Goal: Task Accomplishment & Management: Manage account settings

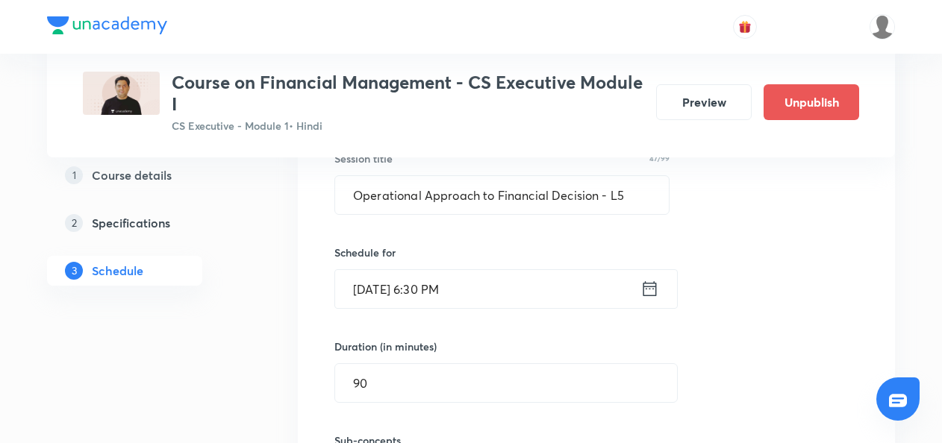
click at [646, 169] on div "Session title 47/99 Operational Approach to Financial Decision - L5 ​" at bounding box center [501, 183] width 335 height 64
click at [648, 288] on icon at bounding box center [649, 288] width 19 height 21
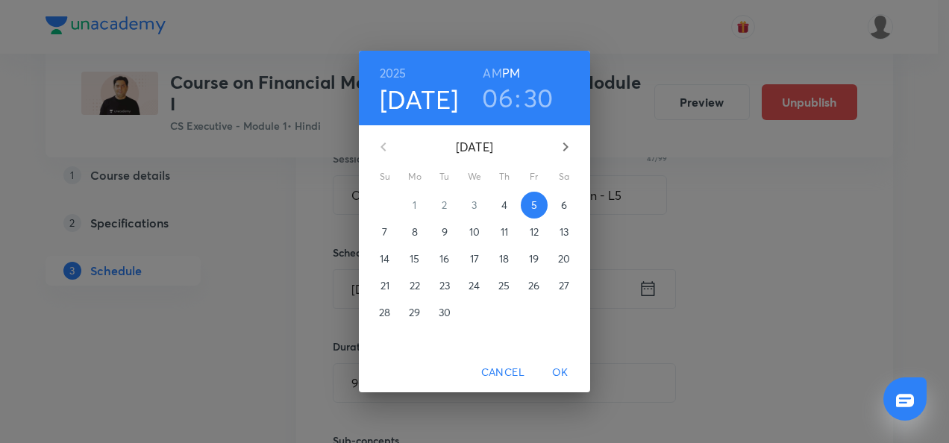
click at [500, 107] on h3 "06" at bounding box center [497, 97] width 31 height 31
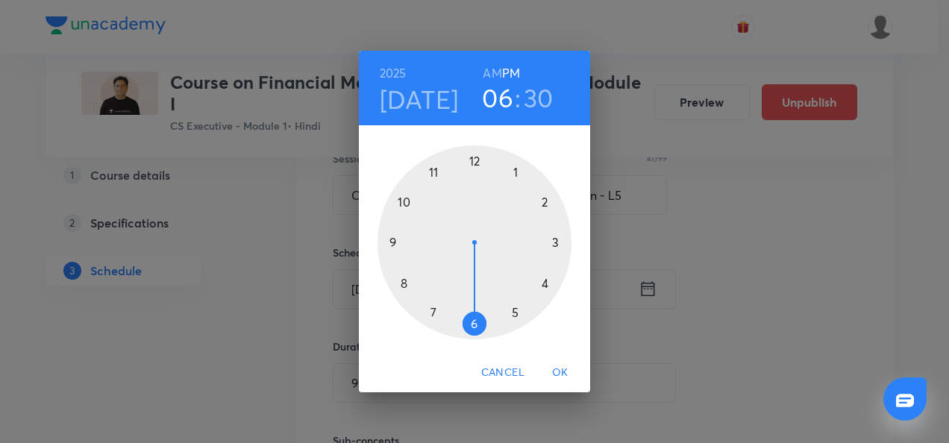
click at [431, 313] on div at bounding box center [475, 243] width 194 height 194
click at [472, 161] on div at bounding box center [475, 243] width 194 height 194
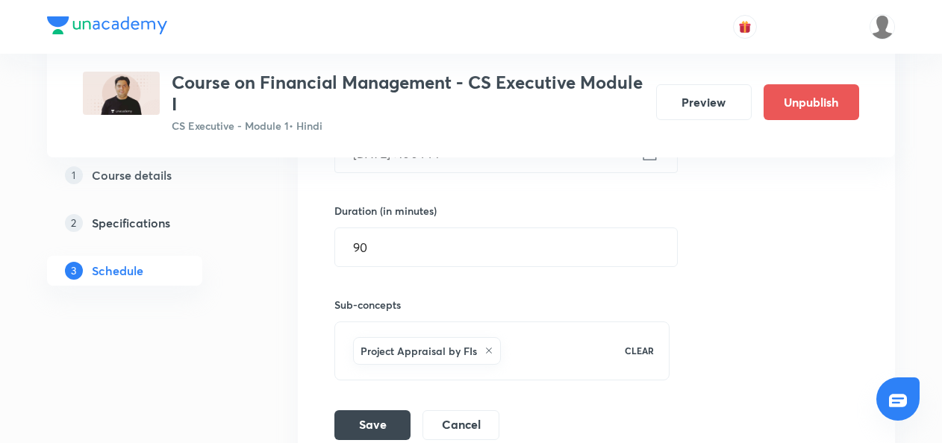
scroll to position [1013, 0]
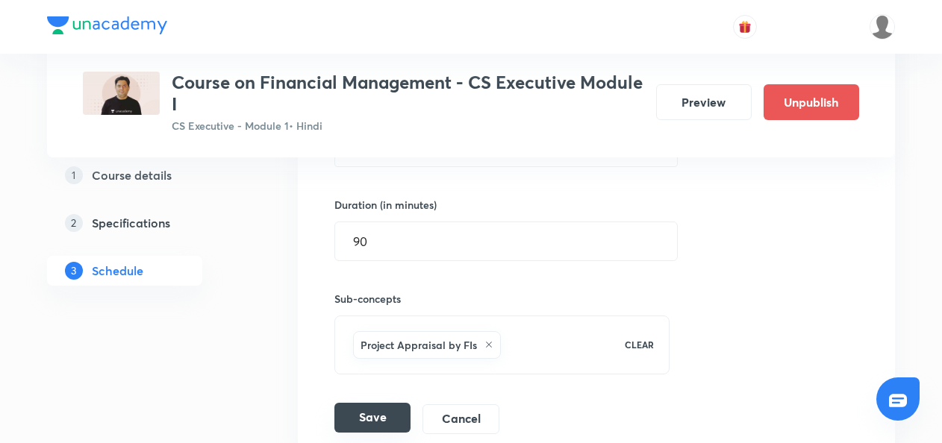
click at [357, 413] on button "Save" at bounding box center [372, 418] width 76 height 30
